Goal: Information Seeking & Learning: Learn about a topic

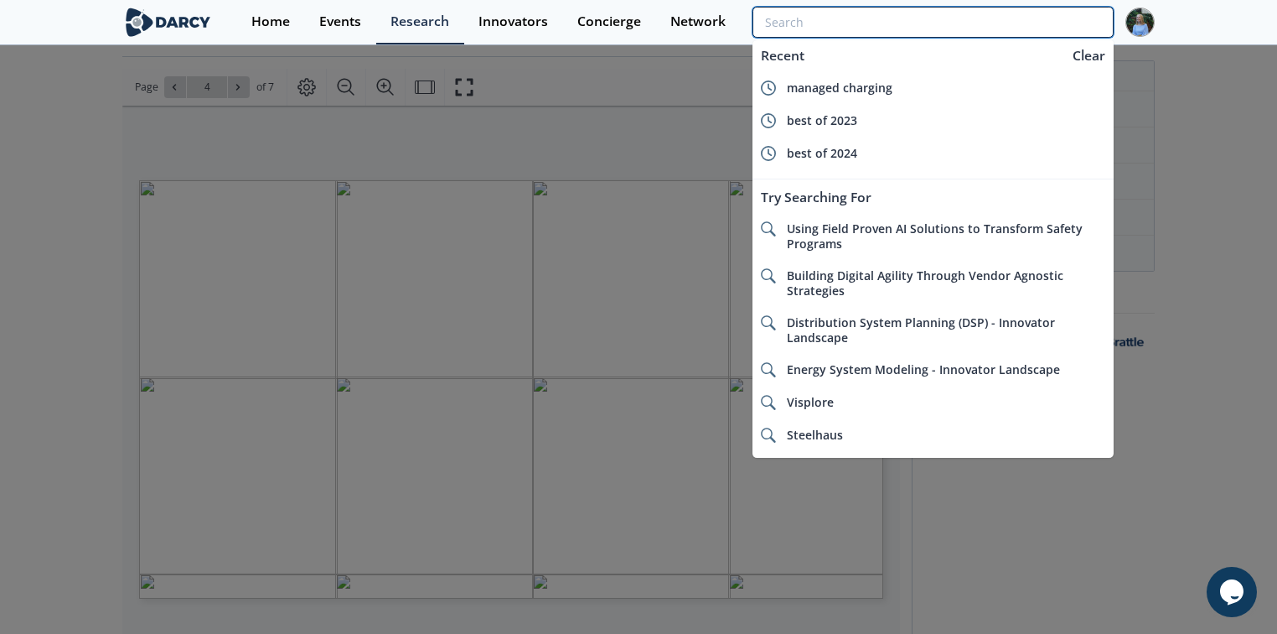
click at [1026, 23] on input "search" at bounding box center [933, 22] width 361 height 31
type input "x"
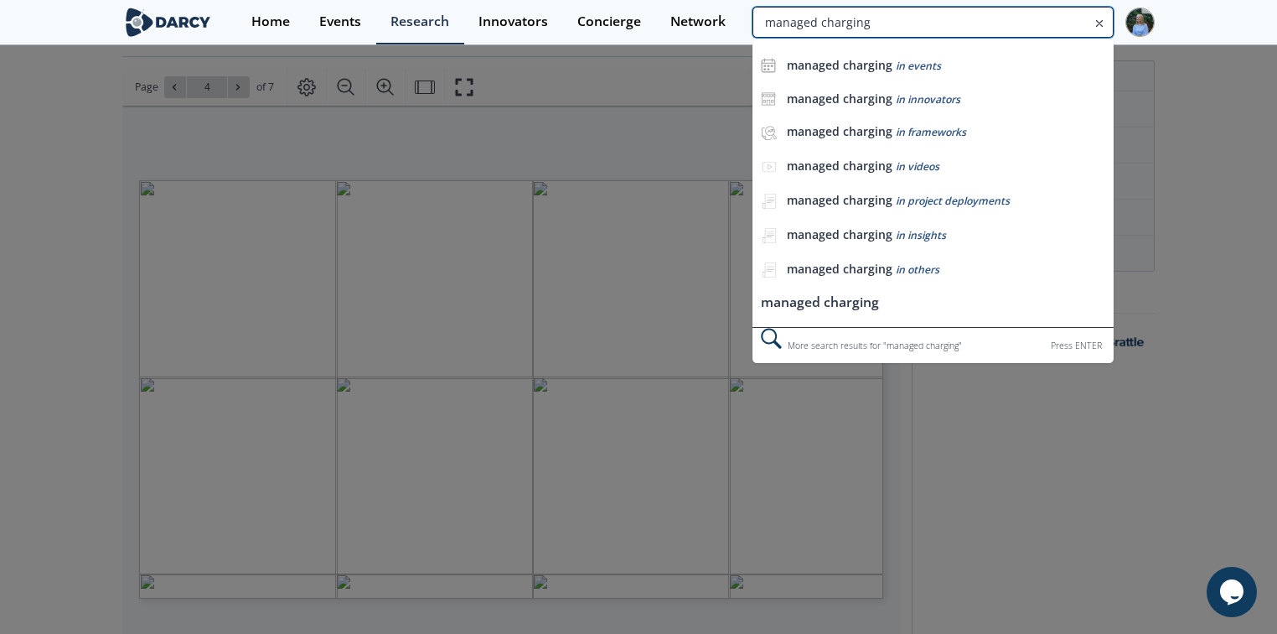
type input "managed charging"
